Goal: Obtain resource: Download file/media

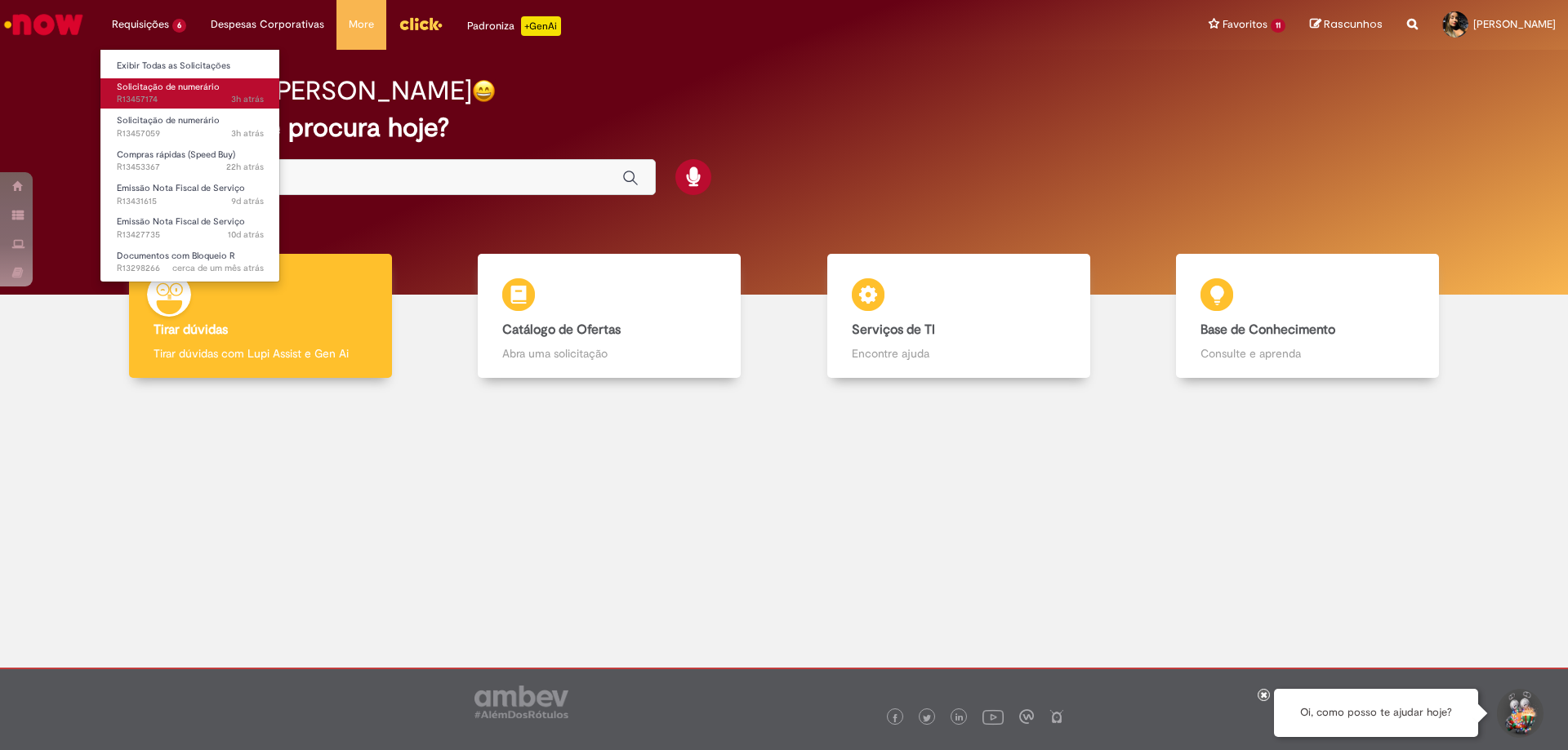
click at [184, 87] on span "Solicitação de numerário" at bounding box center [168, 87] width 103 height 12
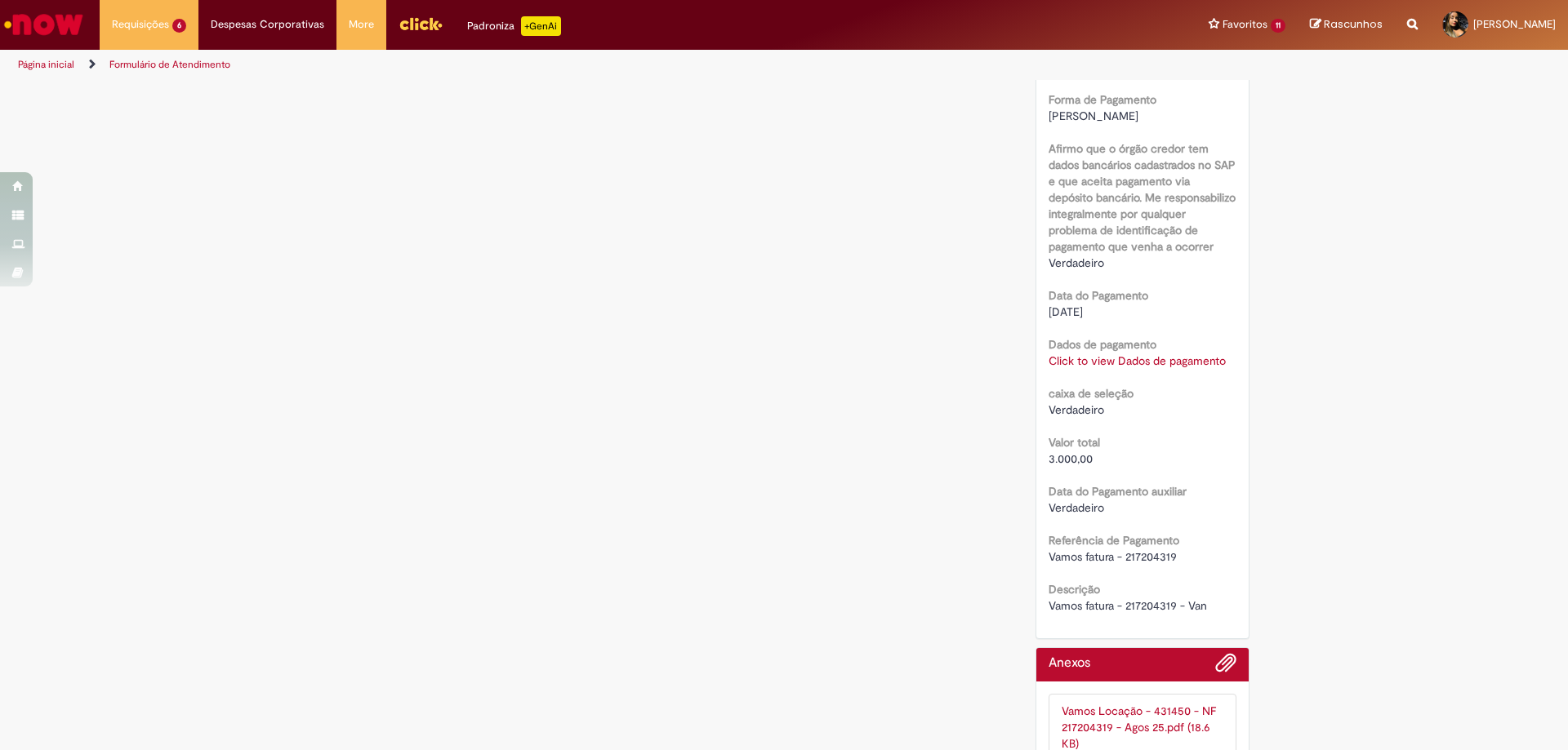
scroll to position [1396, 0]
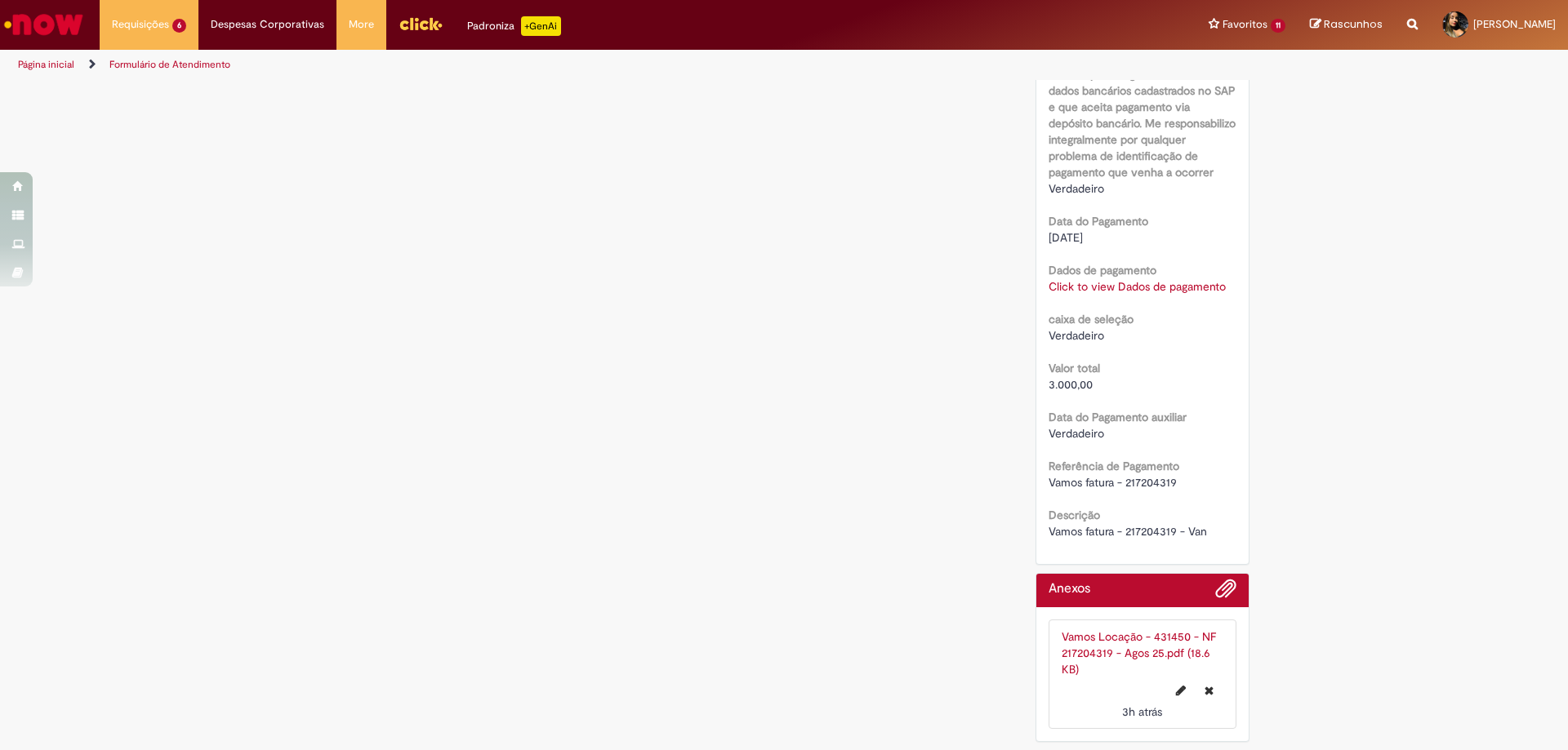
click at [1092, 643] on link "Vamos Locação - 431450 - NF 217204319 - Agos 25.pdf (18.6 KB)" at bounding box center [1138, 653] width 154 height 47
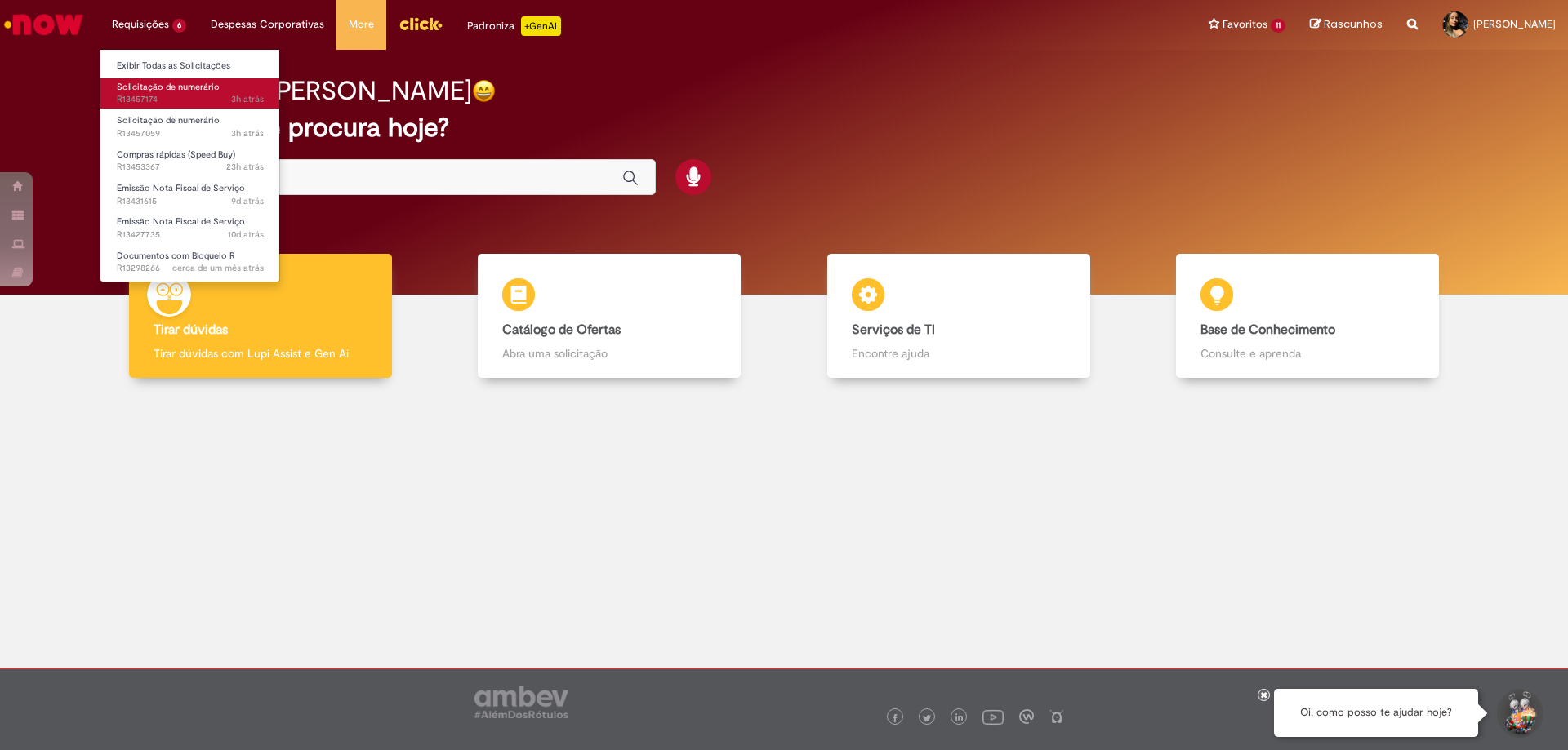
click at [195, 92] on span "Solicitação de numerário" at bounding box center [168, 87] width 103 height 12
